Goal: Task Accomplishment & Management: Use online tool/utility

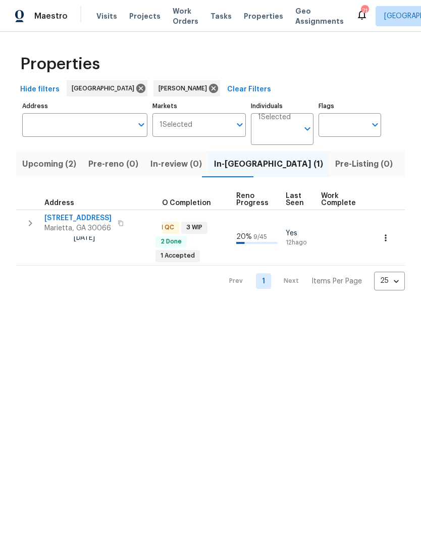
scroll to position [0, 381]
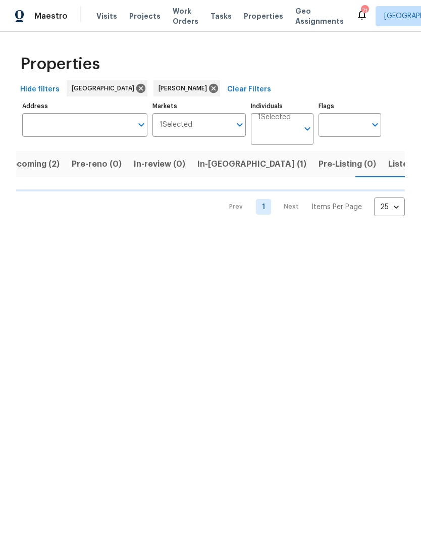
scroll to position [0, 17]
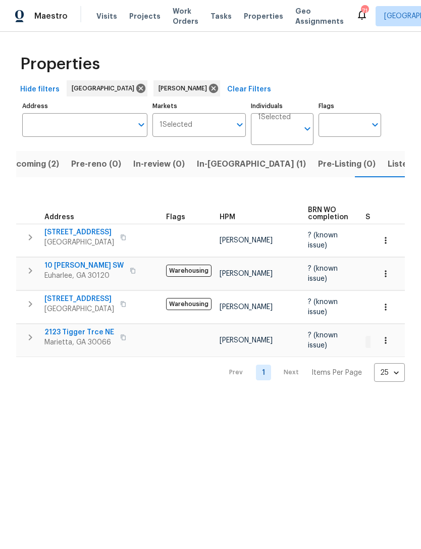
click at [114, 304] on span "Acworth, GA 30101" at bounding box center [79, 309] width 70 height 10
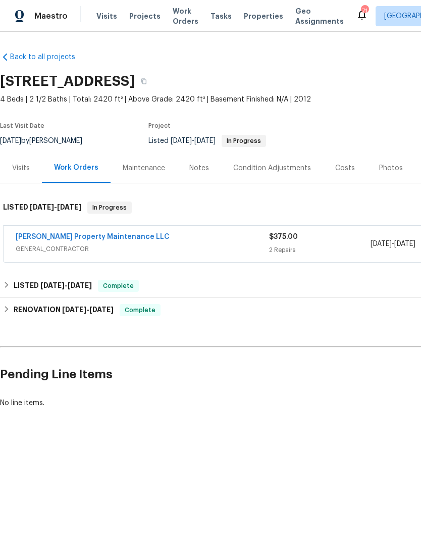
click at [86, 235] on link "Glen Property Maintenance LLC" at bounding box center [93, 236] width 154 height 7
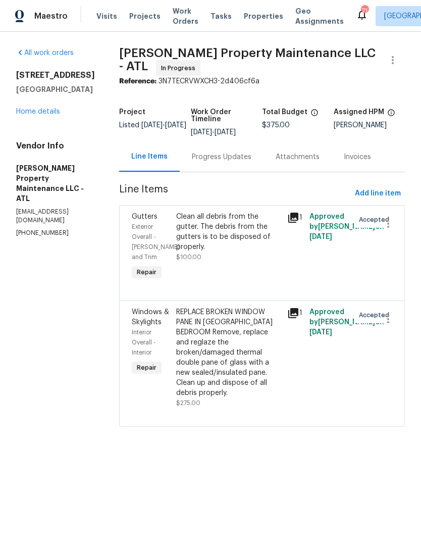
click at [229, 161] on div "Progress Updates" at bounding box center [222, 157] width 60 height 10
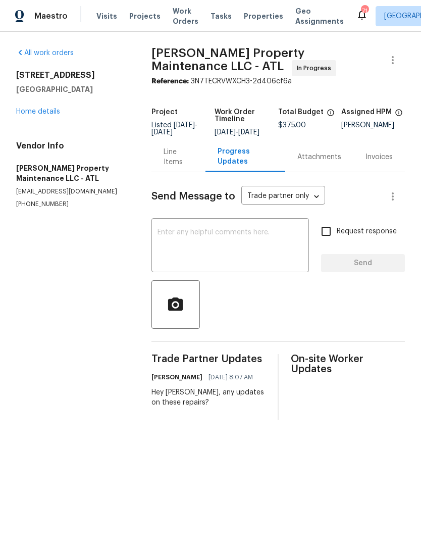
click at [30, 114] on link "Home details" at bounding box center [38, 111] width 44 height 7
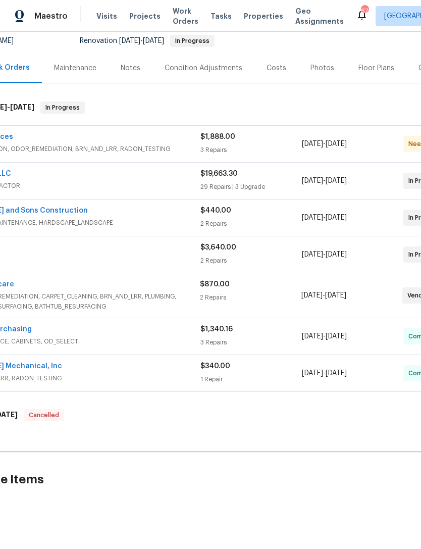
scroll to position [100, 67]
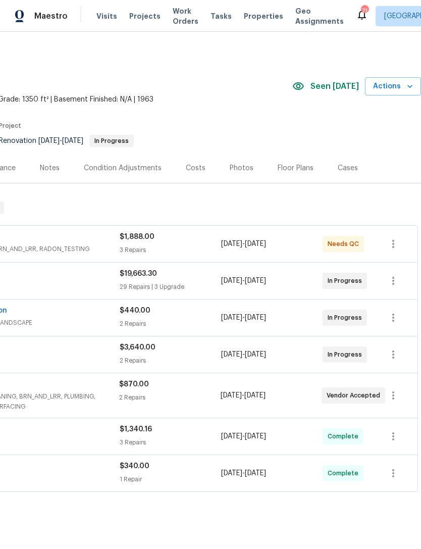
scroll to position [0, 150]
click at [184, 244] on div "$1,888.00 3 Repairs" at bounding box center [171, 244] width 102 height 24
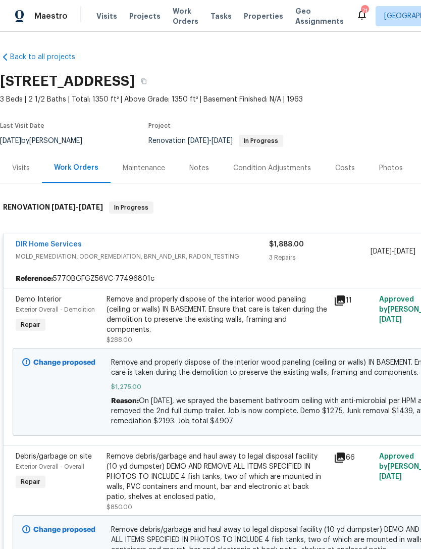
scroll to position [0, 0]
click at [39, 247] on link "DIR Home Services" at bounding box center [49, 244] width 66 height 7
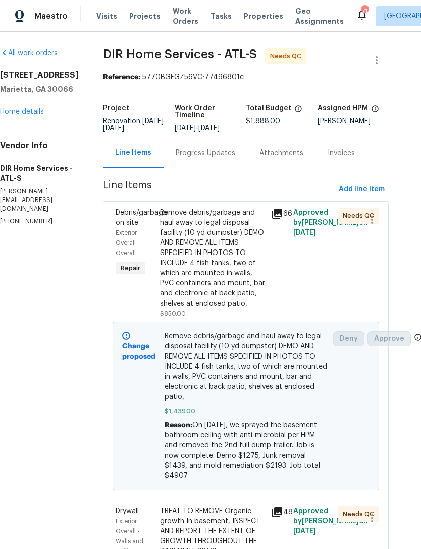
scroll to position [0, 16]
click at [38, 113] on link "Home details" at bounding box center [22, 111] width 44 height 7
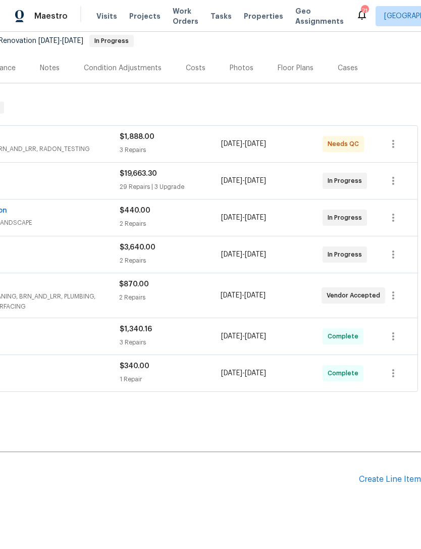
scroll to position [100, 150]
click at [378, 481] on div "Create Line Item" at bounding box center [390, 480] width 62 height 10
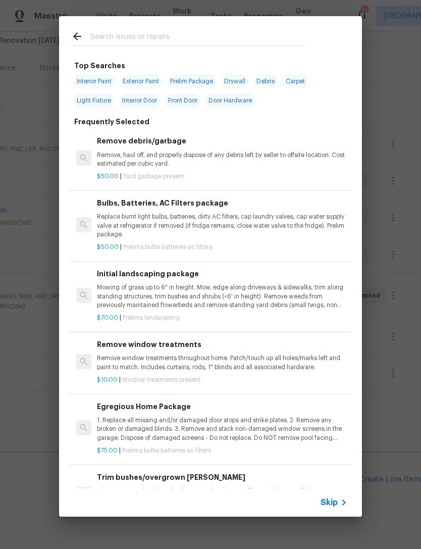
click at [168, 41] on input "text" at bounding box center [197, 37] width 214 height 15
type input "Foundation"
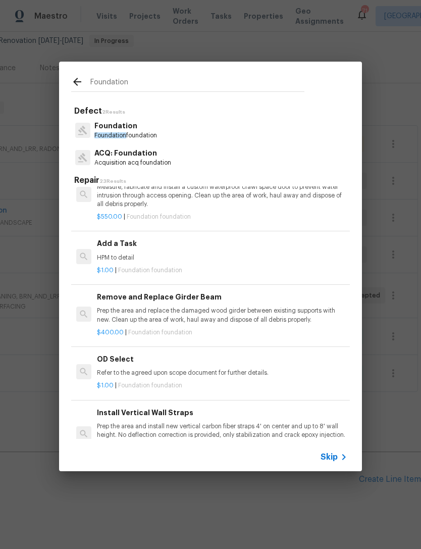
scroll to position [496, 0]
click at [210, 246] on div "Add a Task HPM to detail" at bounding box center [222, 250] width 251 height 24
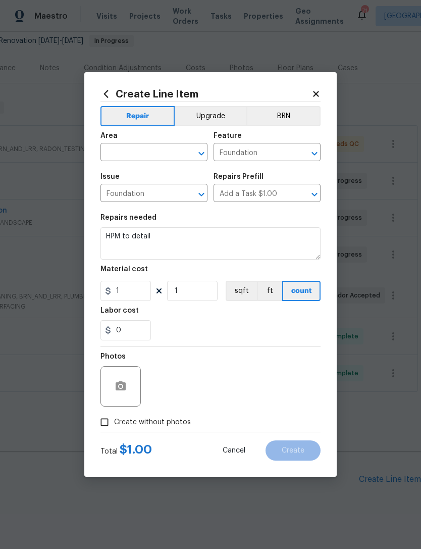
click at [146, 153] on input "text" at bounding box center [140, 154] width 79 height 16
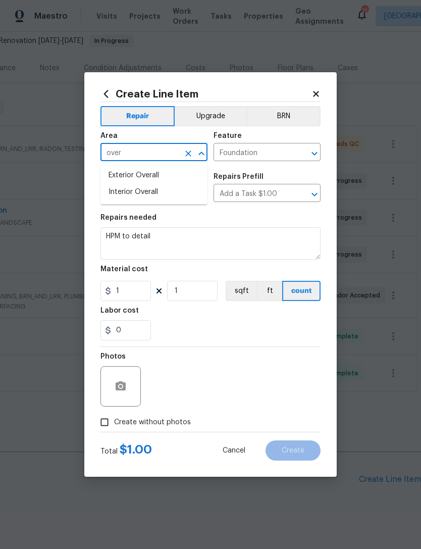
click at [146, 177] on li "Exterior Overall" at bounding box center [154, 175] width 107 height 17
type input "Exterior Overall"
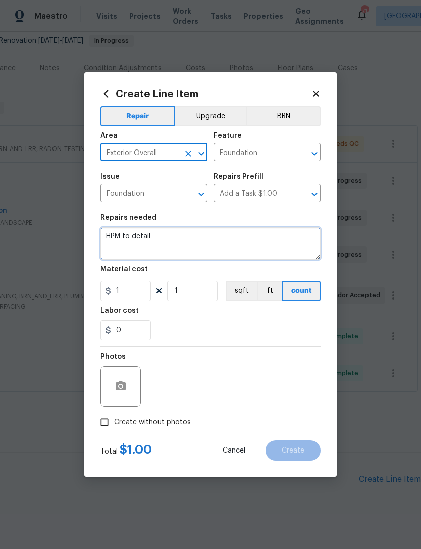
click at [185, 244] on textarea "HPM to detail" at bounding box center [211, 243] width 220 height 32
type textarea "H"
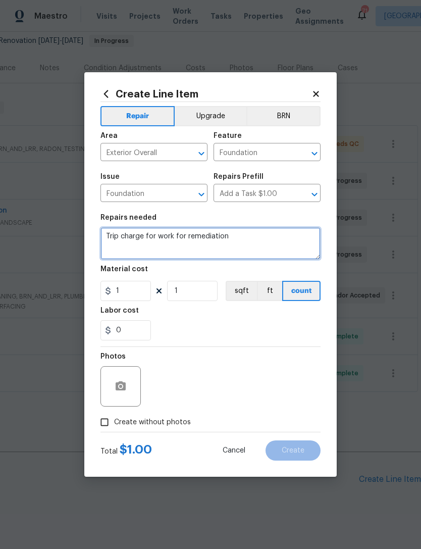
click at [185, 235] on textarea "Trip charge for work for remediation" at bounding box center [211, 243] width 220 height 32
click at [152, 250] on textarea "Trip charge for work for remediation" at bounding box center [211, 243] width 220 height 32
click at [255, 232] on textarea "Trip charge for work for remediation" at bounding box center [211, 243] width 220 height 32
click at [185, 236] on textarea "Trip charge for work for remediation" at bounding box center [211, 243] width 220 height 32
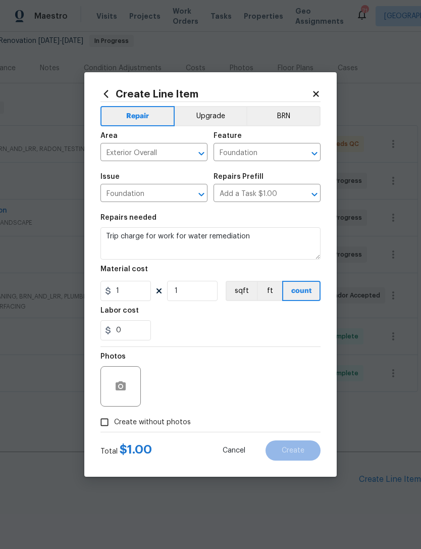
click at [282, 195] on input "Add a Task $1.00" at bounding box center [253, 194] width 79 height 16
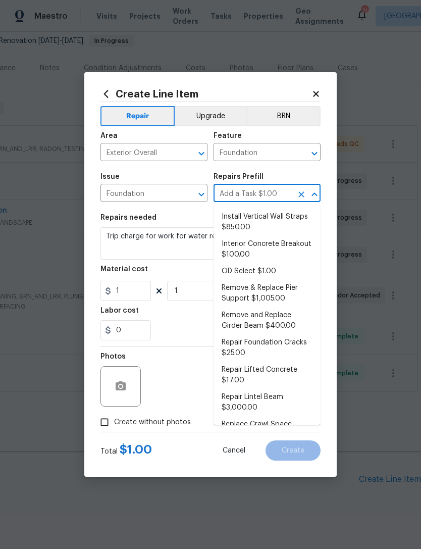
scroll to position [262, 0]
click at [185, 324] on div "0" at bounding box center [211, 330] width 220 height 20
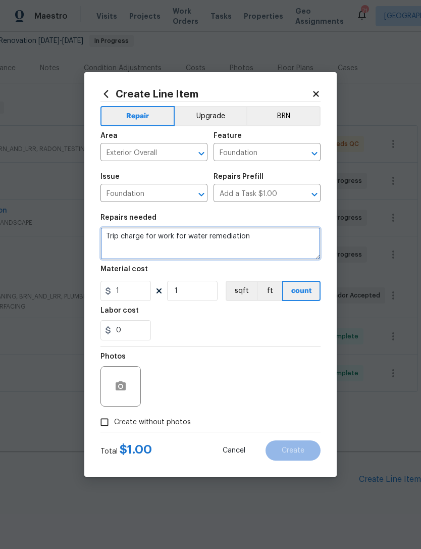
click at [264, 241] on textarea "Trip charge for work for water remediation" at bounding box center [211, 243] width 220 height 32
click at [215, 242] on textarea "Trip charge for work for water remediation walk with GC" at bounding box center [211, 243] width 220 height 32
click at [240, 240] on textarea "Trip charge for work for water remediation walk with GC" at bounding box center [211, 243] width 220 height 32
click at [201, 243] on textarea "Trip charge for work for water remediation walk with GC" at bounding box center [211, 243] width 220 height 32
click at [204, 235] on textarea "Trip charge for work for water remediation walk with GC" at bounding box center [211, 243] width 220 height 32
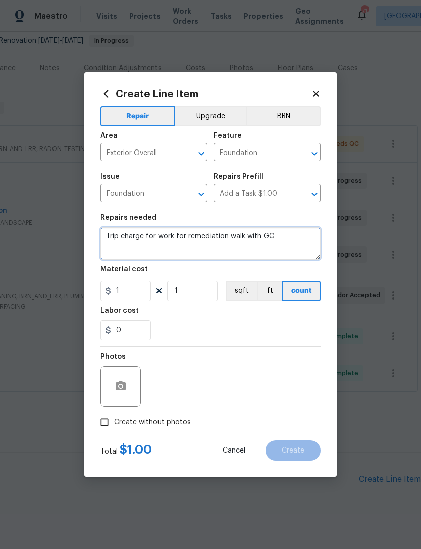
click at [226, 238] on textarea "Trip charge for work for remediation walk with GC" at bounding box center [211, 243] width 220 height 32
type textarea "Trip charge for work for remediation work walk with GC"
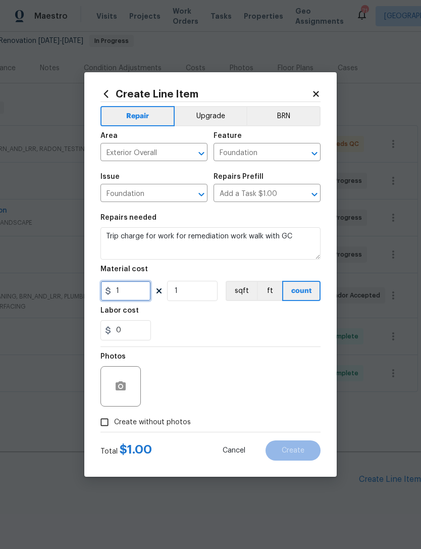
click at [132, 299] on input "1" at bounding box center [126, 291] width 51 height 20
type input "75"
click at [213, 327] on div "0" at bounding box center [211, 330] width 220 height 20
click at [104, 424] on input "Create without photos" at bounding box center [104, 422] width 19 height 19
checkbox input "true"
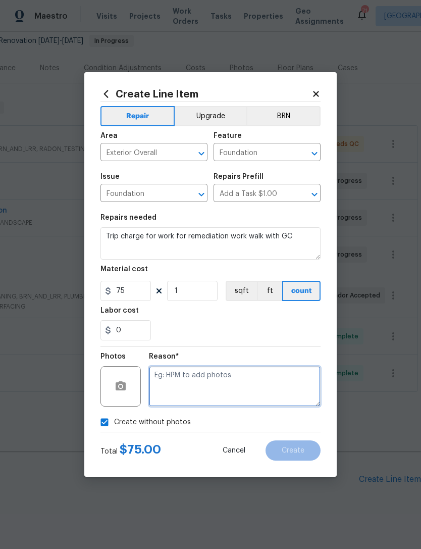
click at [182, 386] on textarea at bounding box center [235, 386] width 172 height 40
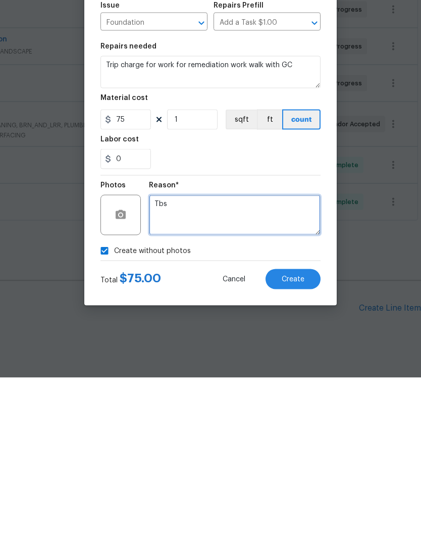
type textarea "Tbs"
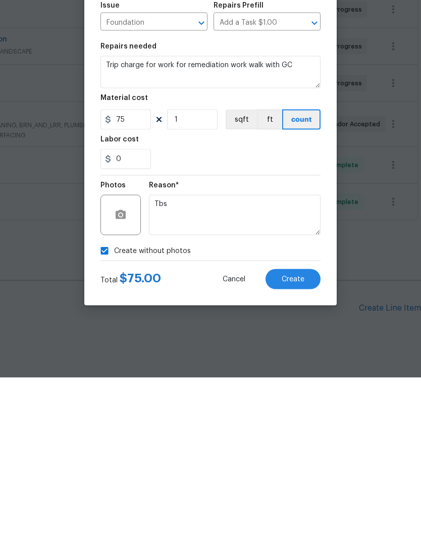
click at [248, 320] on div "0" at bounding box center [211, 330] width 220 height 20
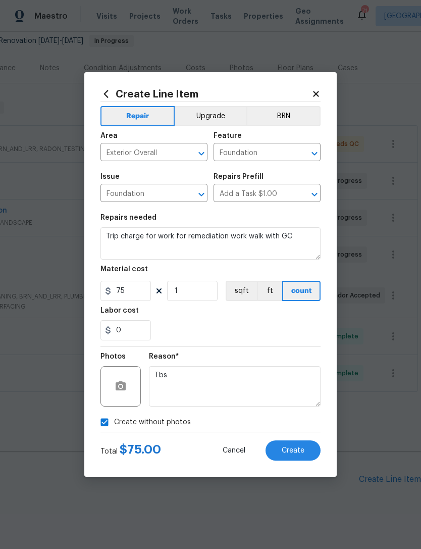
click at [291, 453] on span "Create" at bounding box center [293, 451] width 23 height 8
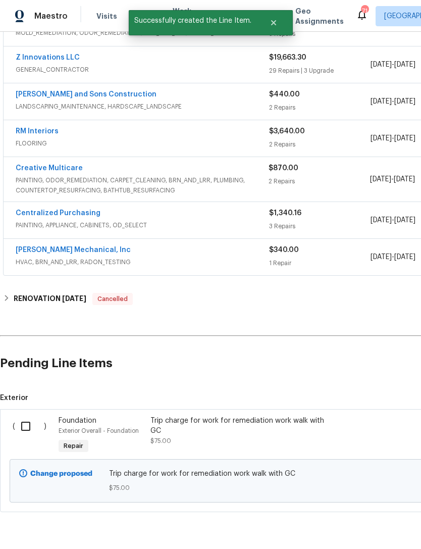
scroll to position [216, 0]
click at [27, 416] on input "checkbox" at bounding box center [29, 426] width 29 height 21
checkbox input "true"
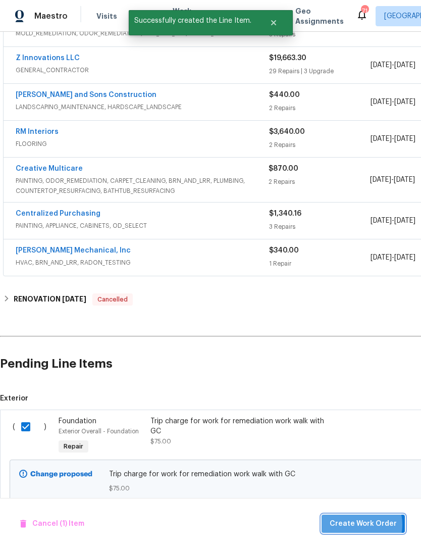
click at [360, 525] on span "Create Work Order" at bounding box center [363, 524] width 67 height 13
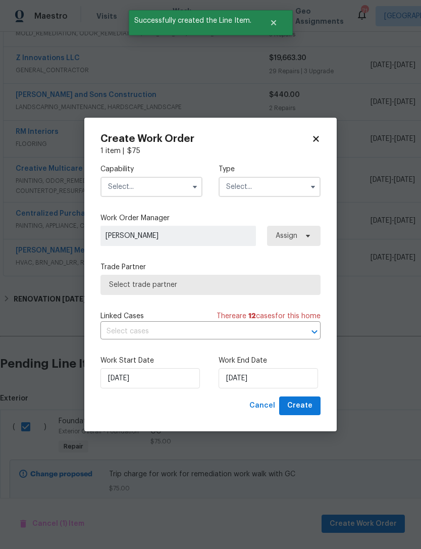
click at [161, 185] on input "text" at bounding box center [152, 187] width 102 height 20
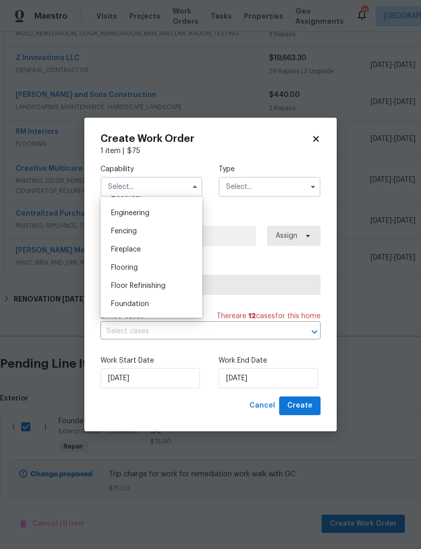
scroll to position [332, 0]
click at [144, 307] on span "Foundation" at bounding box center [130, 304] width 38 height 7
type input "Foundation"
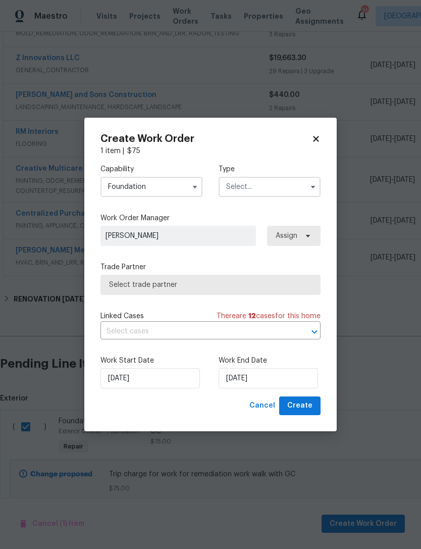
click at [260, 187] on input "text" at bounding box center [270, 187] width 102 height 20
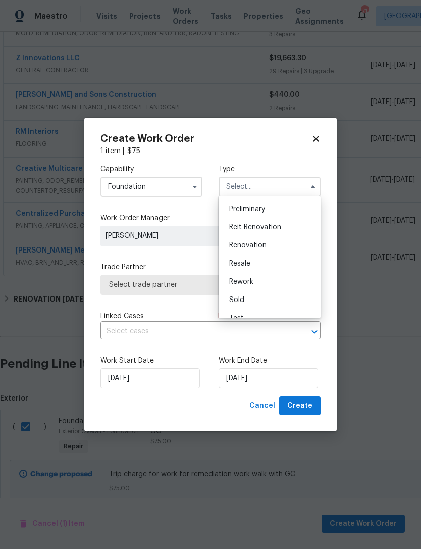
scroll to position [218, 0]
click at [263, 247] on span "Renovation" at bounding box center [247, 244] width 37 height 7
type input "Renovation"
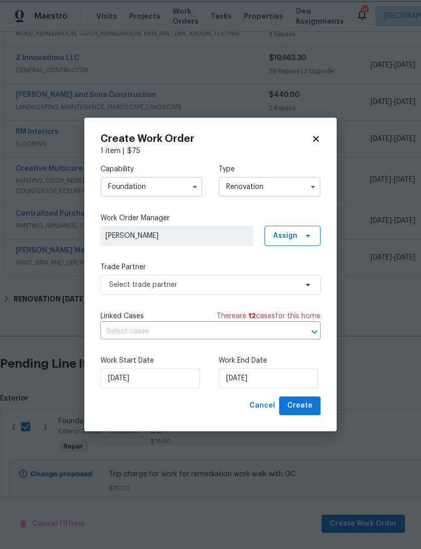
scroll to position [0, 0]
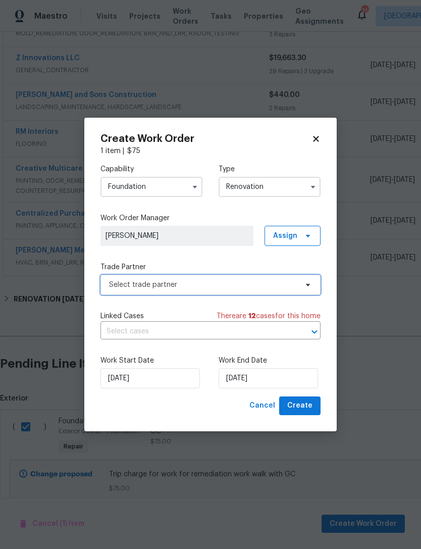
click at [195, 283] on span "Select trade partner" at bounding box center [203, 285] width 188 height 10
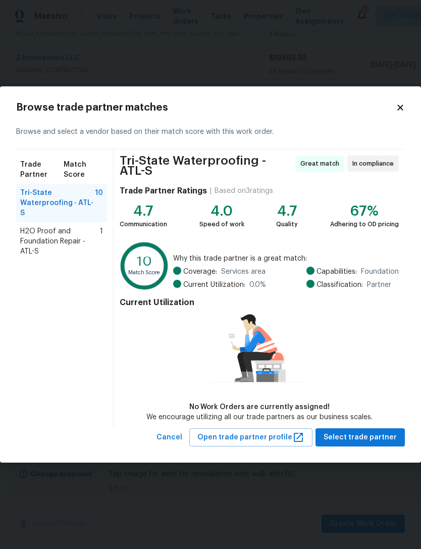
click at [45, 229] on span "H2O Proof and Foundation Repair - ATL-S" at bounding box center [60, 241] width 80 height 30
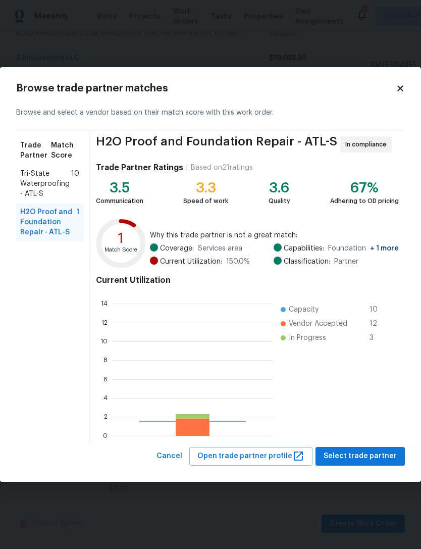
scroll to position [141, 160]
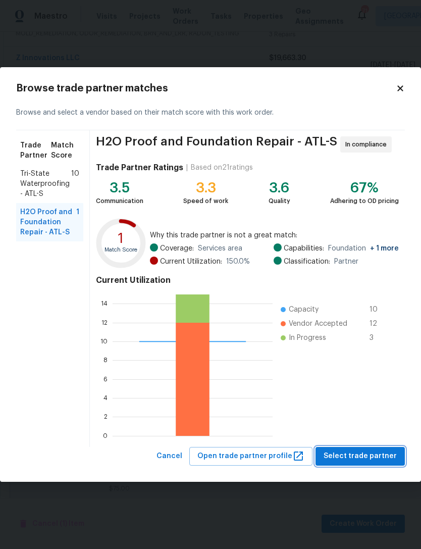
click at [363, 460] on span "Select trade partner" at bounding box center [360, 456] width 73 height 13
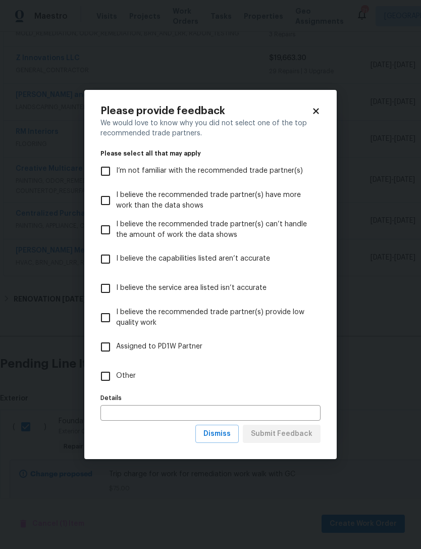
click at [111, 379] on input "Other" at bounding box center [105, 376] width 21 height 21
checkbox input "true"
click at [286, 443] on button "Submit Feedback" at bounding box center [282, 434] width 78 height 19
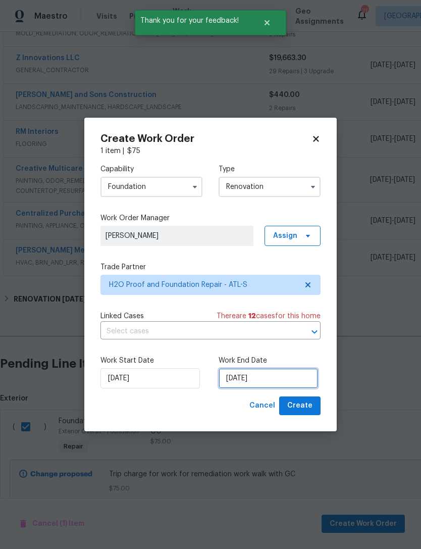
click at [254, 381] on input "[DATE]" at bounding box center [269, 378] width 100 height 20
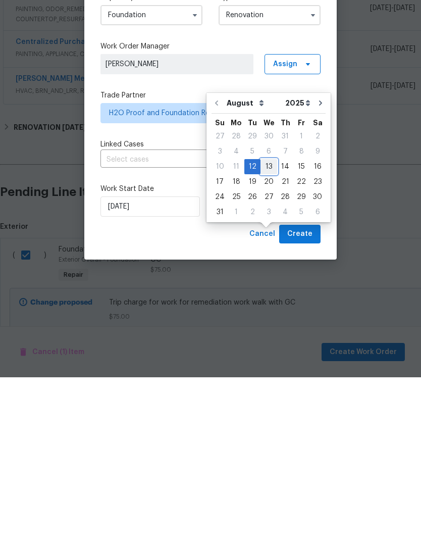
click at [268, 331] on div "13" at bounding box center [269, 338] width 17 height 14
type input "[DATE]"
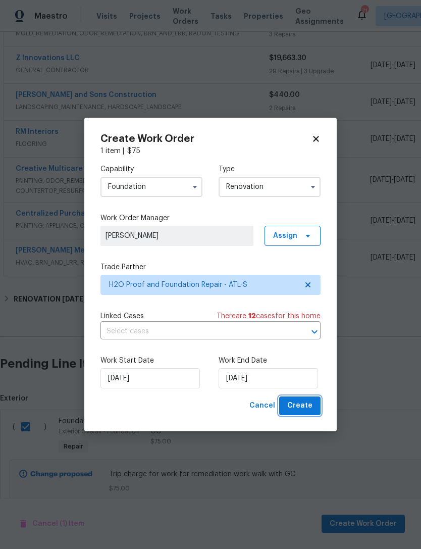
click at [309, 412] on span "Create" at bounding box center [300, 406] width 25 height 13
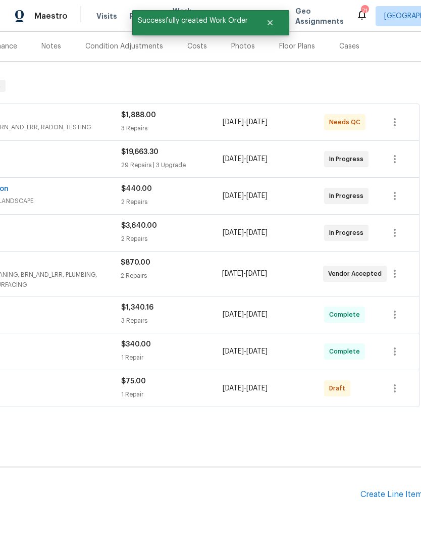
scroll to position [122, 147]
click at [393, 382] on icon "button" at bounding box center [396, 388] width 12 height 12
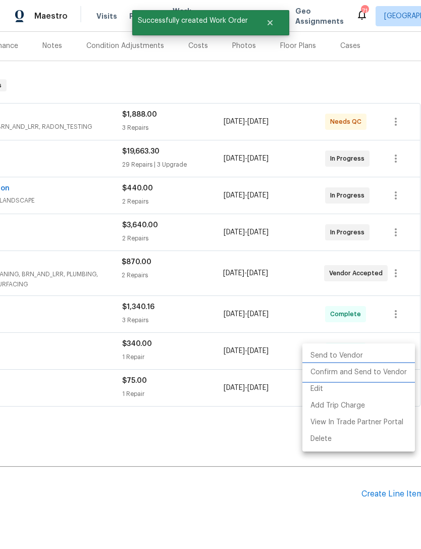
click at [391, 372] on li "Confirm and Send to Vendor" at bounding box center [359, 372] width 113 height 17
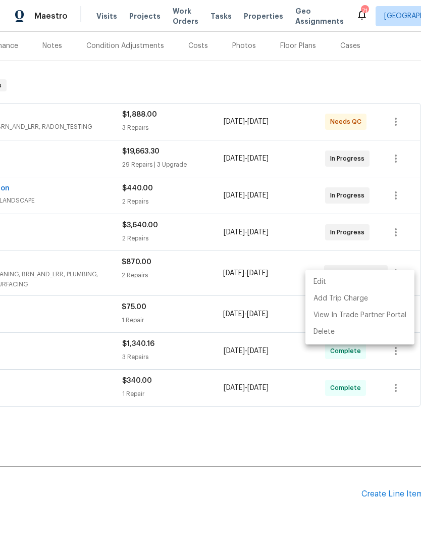
click at [263, 449] on div at bounding box center [210, 274] width 421 height 549
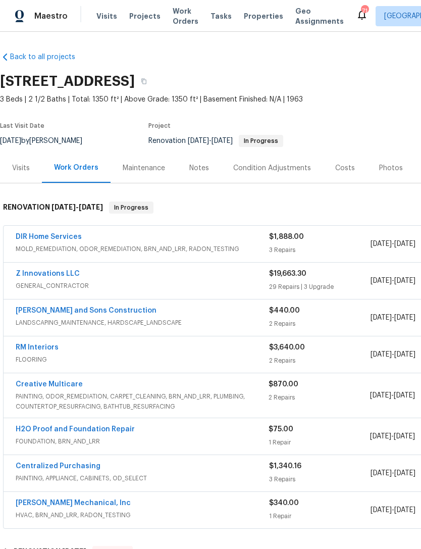
scroll to position [0, 0]
click at [210, 153] on div "Notes" at bounding box center [199, 168] width 44 height 30
